Goal: Task Accomplishment & Management: Manage account settings

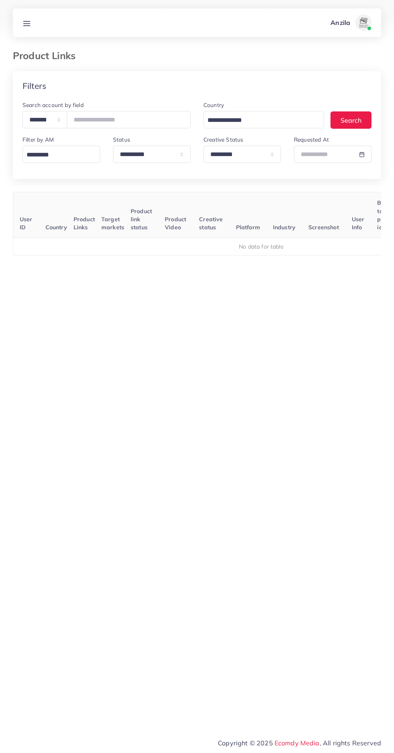
select select "*********"
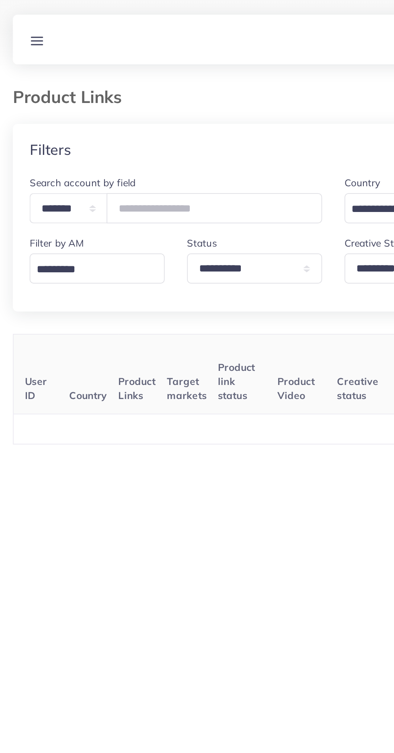
scroll to position [0, 126]
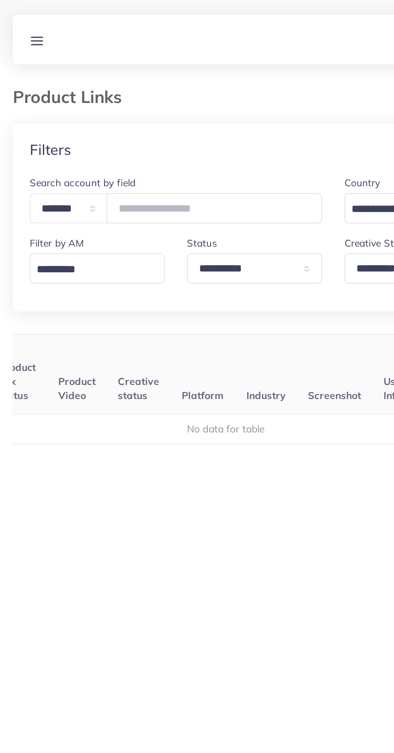
type input "*******"
click at [61, 209] on div "User ID Country Product Links Target markets Product link status Product Video …" at bounding box center [197, 361] width 369 height 339
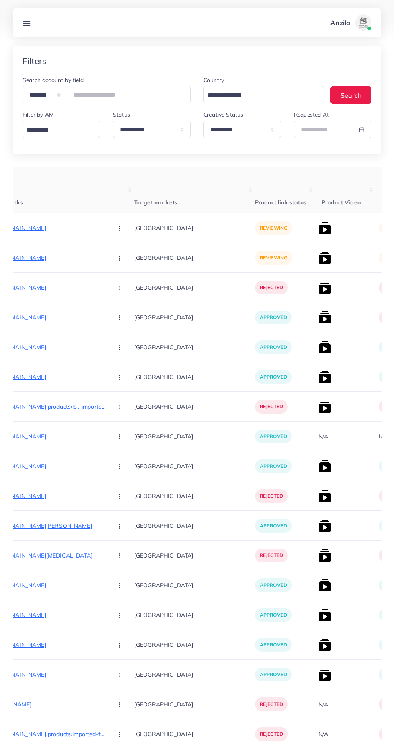
scroll to position [14, 0]
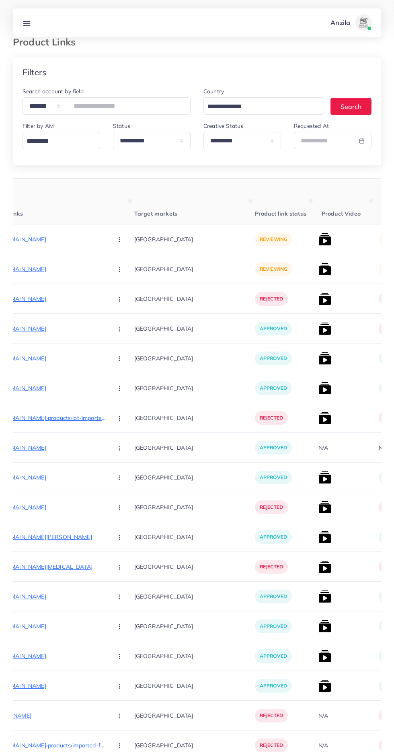
click at [31, 242] on p "[URL][DOMAIN_NAME]" at bounding box center [46, 240] width 121 height 10
click at [106, 236] on button "button" at bounding box center [120, 239] width 28 height 18
click at [124, 266] on span "Approve" at bounding box center [137, 264] width 27 height 8
click at [33, 268] on p "[URL][DOMAIN_NAME]" at bounding box center [46, 269] width 121 height 10
click at [116, 272] on icon "button" at bounding box center [119, 269] width 6 height 6
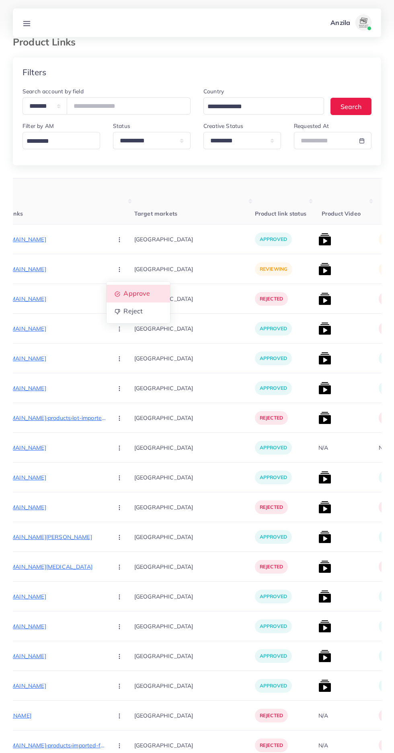
click at [124, 295] on span "Approve" at bounding box center [137, 294] width 27 height 8
click at [319, 244] on img at bounding box center [325, 239] width 13 height 13
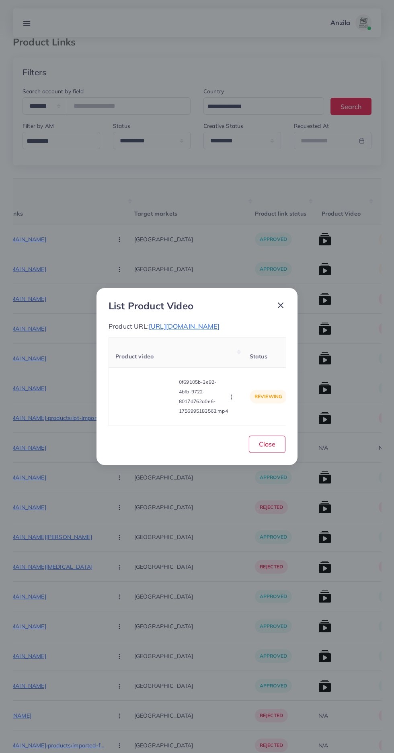
click at [161, 415] on video at bounding box center [145, 397] width 60 height 36
click at [158, 412] on div at bounding box center [145, 397] width 60 height 36
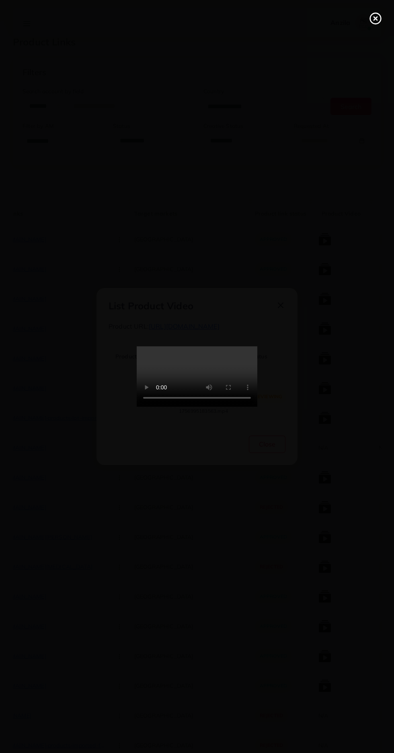
click at [373, 19] on icon at bounding box center [375, 18] width 13 height 13
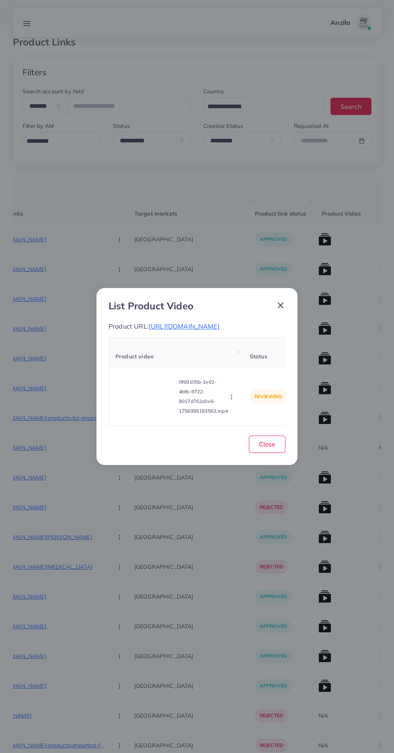
click at [230, 400] on icon "button" at bounding box center [232, 397] width 6 height 6
click at [241, 363] on span "Approve" at bounding box center [249, 359] width 27 height 8
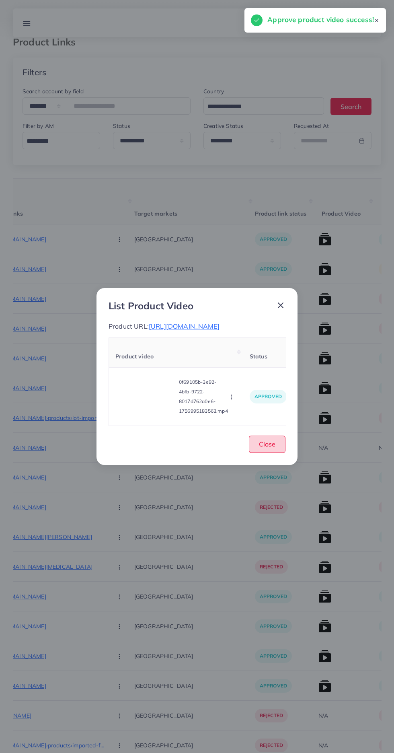
click at [267, 448] on span "Close" at bounding box center [267, 444] width 16 height 8
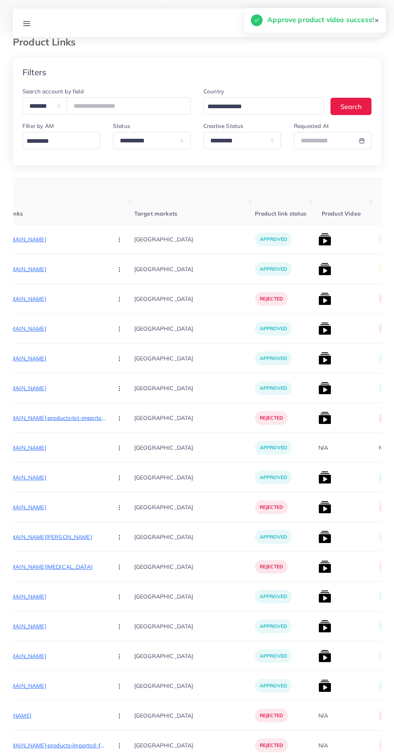
click at [319, 271] on img at bounding box center [325, 269] width 13 height 13
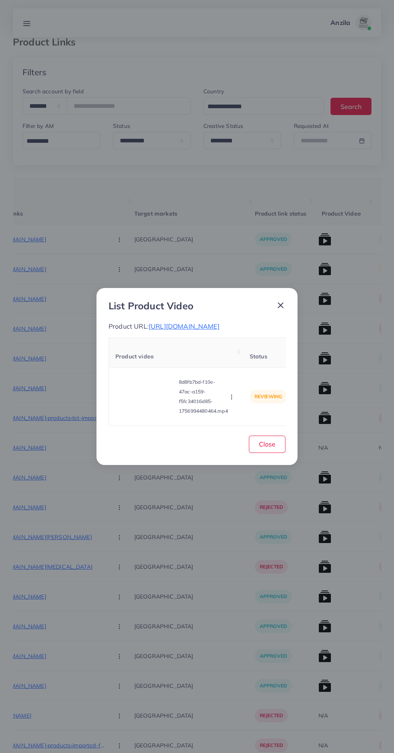
click at [168, 406] on video at bounding box center [145, 397] width 60 height 36
click at [156, 411] on div at bounding box center [145, 397] width 60 height 36
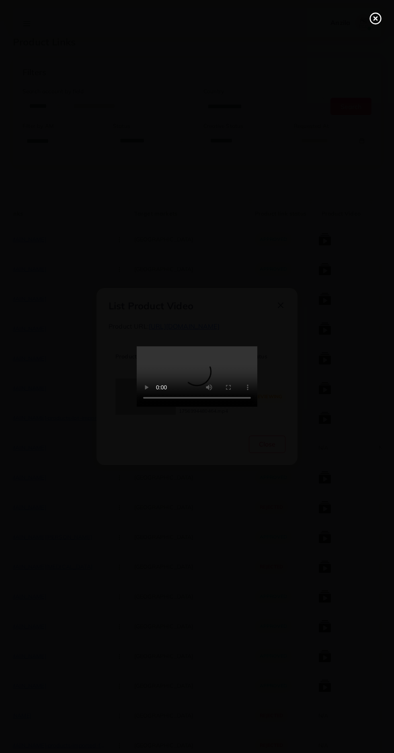
click at [373, 17] on icon at bounding box center [375, 18] width 13 height 13
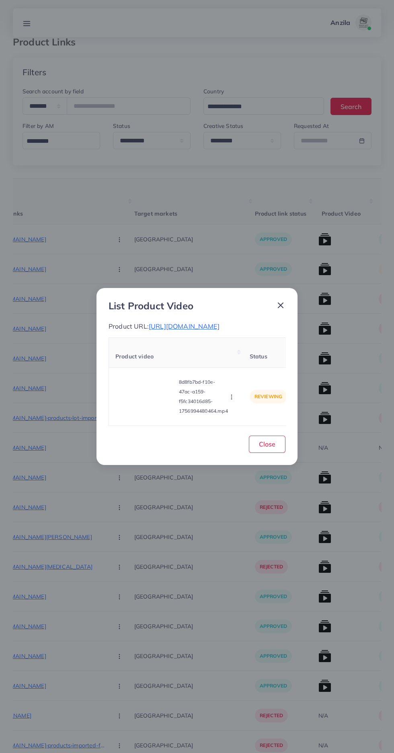
click at [244, 412] on td "reviewing" at bounding box center [268, 396] width 50 height 58
click at [230, 400] on icon "button" at bounding box center [232, 397] width 6 height 6
click at [244, 368] on link "Approve" at bounding box center [251, 359] width 64 height 18
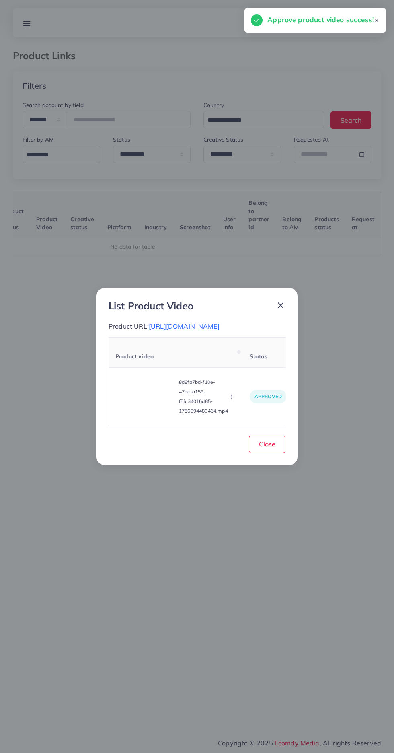
scroll to position [0, 126]
click at [267, 448] on span "Close" at bounding box center [267, 444] width 16 height 8
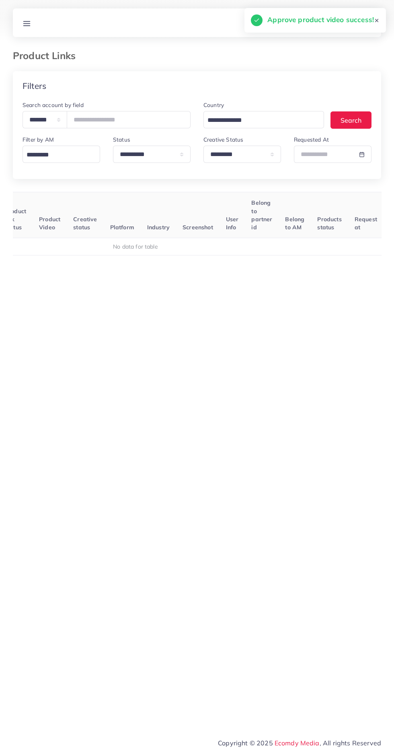
click at [29, 42] on div "**********" at bounding box center [197, 366] width 394 height 732
click at [27, 23] on line at bounding box center [27, 23] width 6 height 0
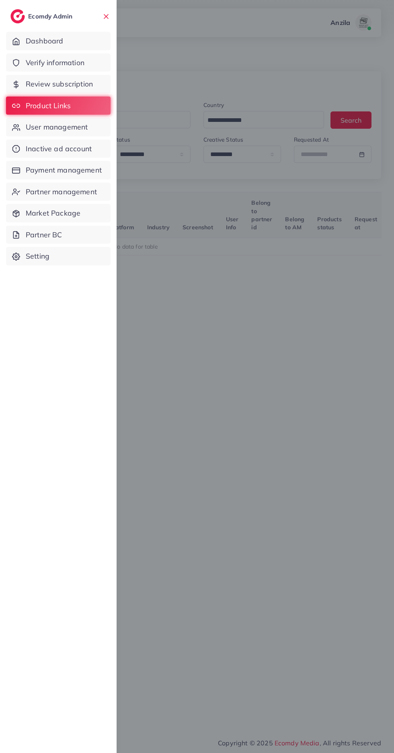
click at [78, 130] on span "User management" at bounding box center [57, 127] width 62 height 10
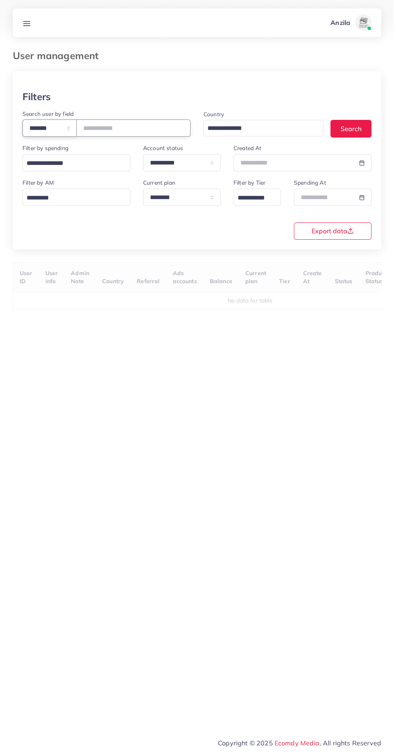
click at [48, 134] on select "**********" at bounding box center [50, 128] width 54 height 17
select select "*****"
paste input "**********"
type input "**********"
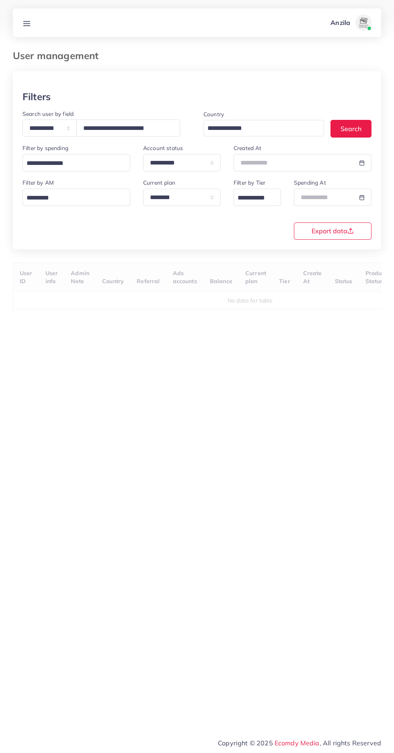
click at [198, 270] on div "User ID User info Admin Note Country Referral Ads accounts Balance Current plan…" at bounding box center [197, 285] width 369 height 47
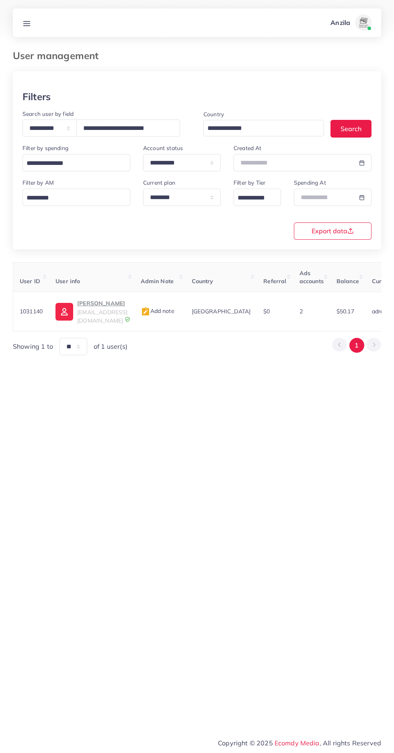
click at [126, 302] on p "[PERSON_NAME]" at bounding box center [102, 304] width 50 height 10
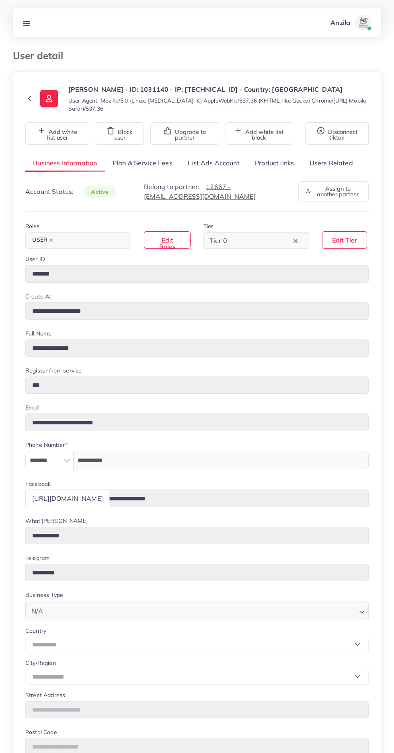
click at [270, 165] on link "Product links" at bounding box center [274, 163] width 54 height 17
